Goal: Transaction & Acquisition: Purchase product/service

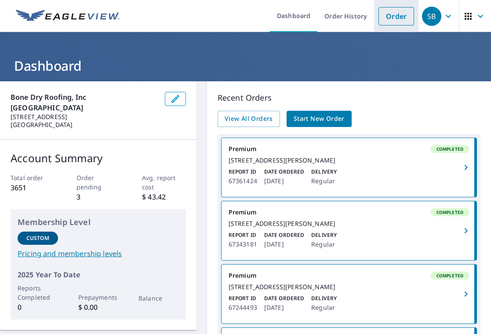
click at [397, 18] on link "Order" at bounding box center [396, 16] width 36 height 18
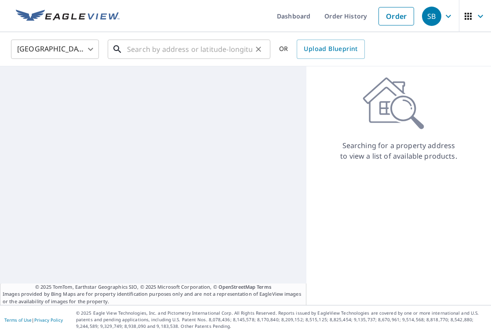
click at [217, 52] on input "text" at bounding box center [189, 49] width 125 height 25
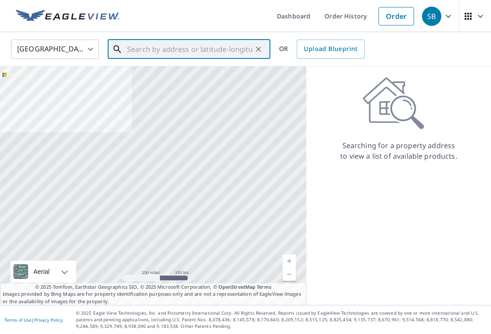
paste input "[STREET_ADDRESS]"
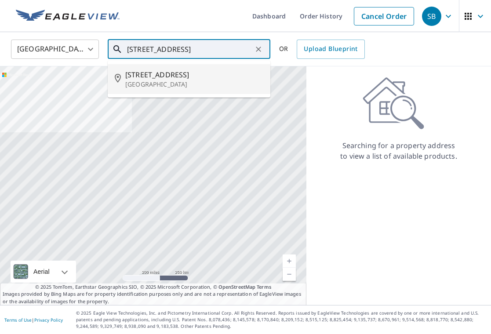
click at [172, 80] on p "[GEOGRAPHIC_DATA]" at bounding box center [194, 84] width 138 height 9
type input "[STREET_ADDRESS]"
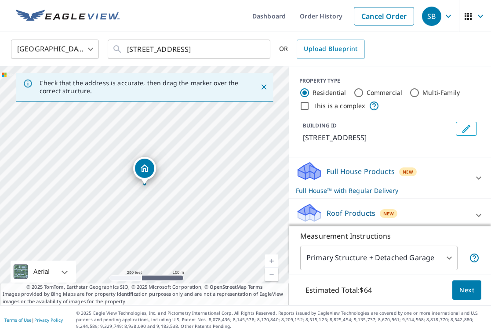
click at [261, 90] on icon "Close" at bounding box center [263, 87] width 9 height 9
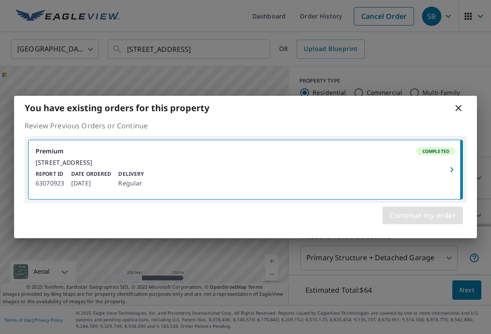
click at [425, 216] on span "Continue my order" at bounding box center [422, 215] width 66 height 12
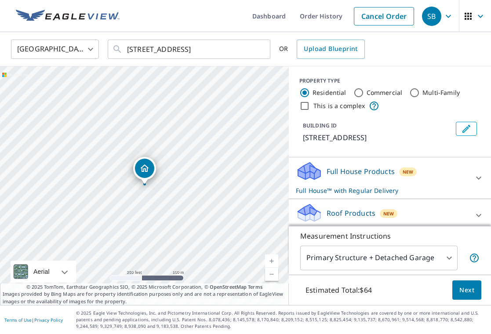
click at [272, 259] on link "Current Level 17, Zoom In" at bounding box center [271, 260] width 13 height 13
click at [272, 259] on link "Current Level 18, Zoom In" at bounding box center [271, 260] width 13 height 13
click at [272, 259] on link "Current Level 19, Zoom In" at bounding box center [271, 260] width 13 height 13
click at [446, 49] on div "[GEOGRAPHIC_DATA] [GEOGRAPHIC_DATA] ​ [STREET_ADDRESS] ​ OR Upload Blueprint" at bounding box center [242, 49] width 476 height 21
click at [480, 217] on icon at bounding box center [478, 215] width 11 height 11
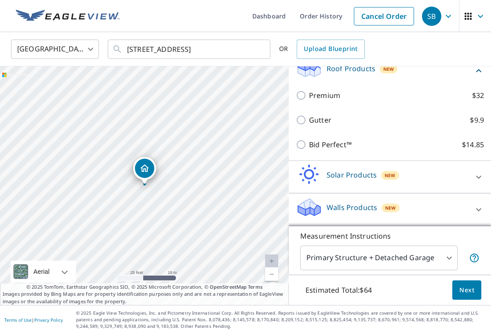
scroll to position [145, 0]
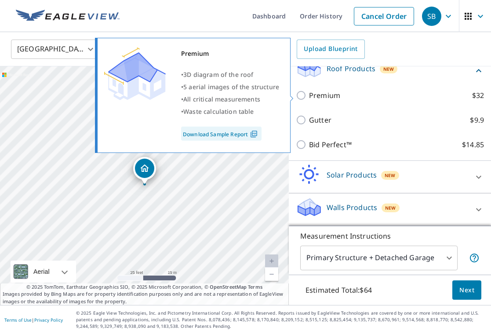
click at [302, 94] on input "Premium $32" at bounding box center [302, 95] width 13 height 11
checkbox input "true"
checkbox input "false"
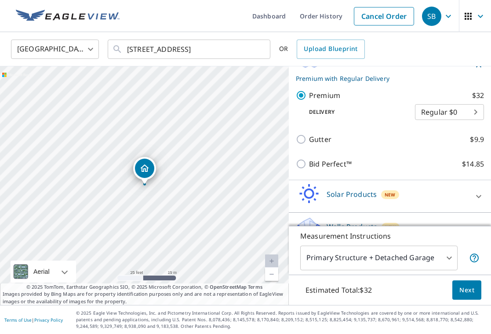
scroll to position [99, 0]
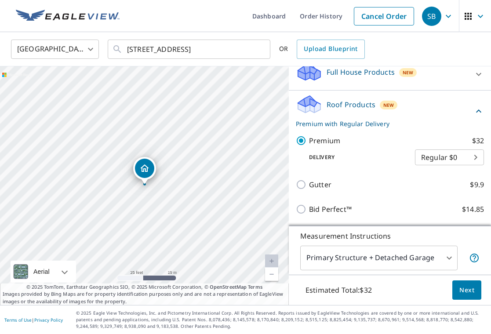
click at [470, 290] on span "Next" at bounding box center [466, 290] width 15 height 11
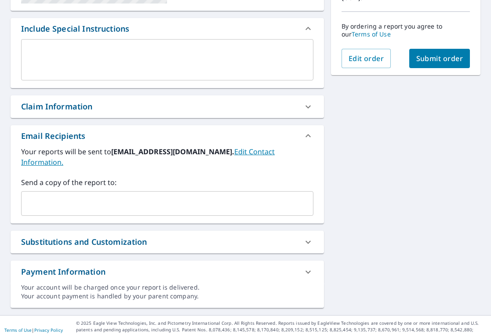
scroll to position [223, 0]
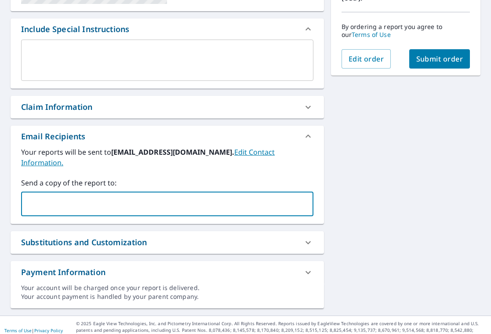
type input "[EMAIL_ADDRESS][DOMAIN_NAME]"
click at [436, 60] on span "Submit order" at bounding box center [439, 59] width 47 height 10
checkbox input "true"
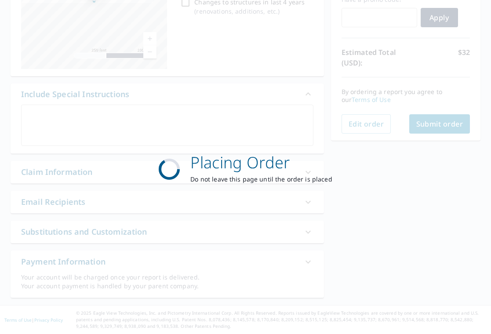
scroll to position [158, 0]
